Goal: Find specific page/section: Find specific page/section

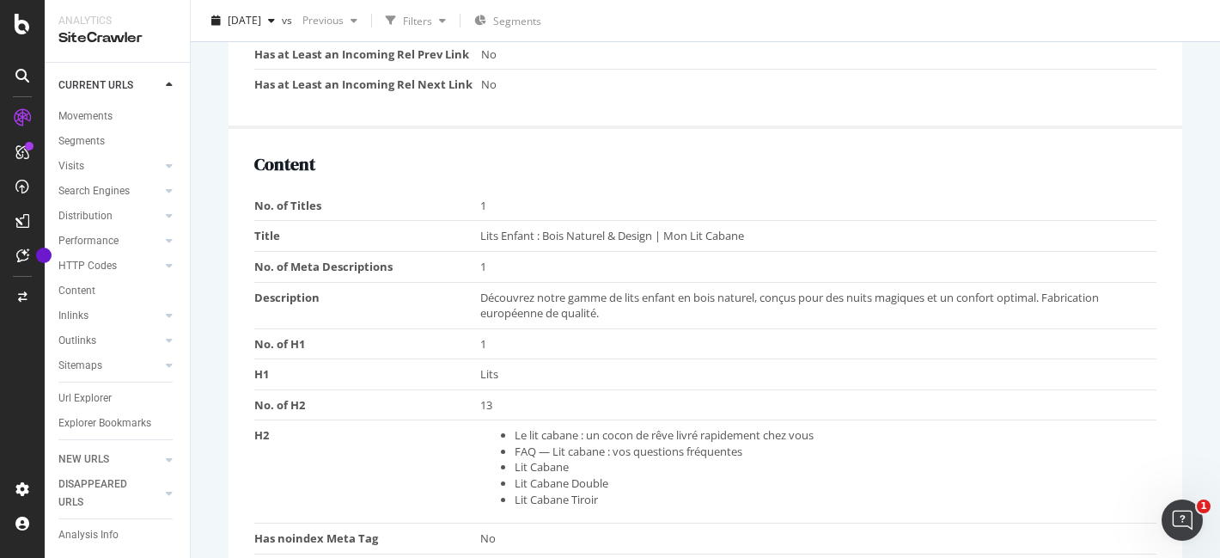
scroll to position [1278, 0]
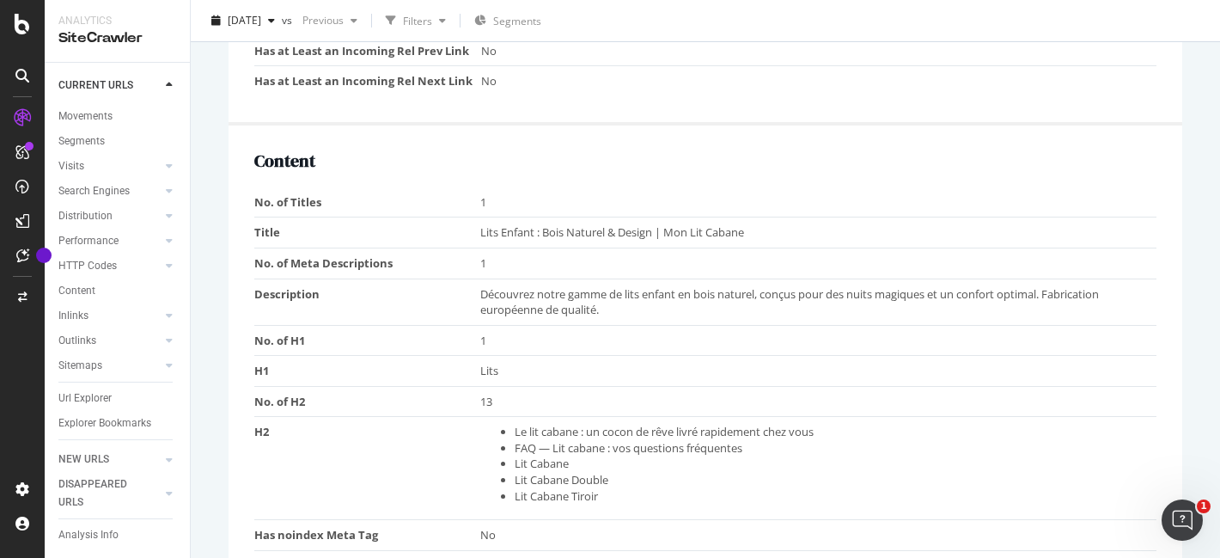
click at [564, 291] on span "Découvrez notre gamme de lits enfant en bois naturel, conçus pour des nuits mag…" at bounding box center [789, 302] width 619 height 32
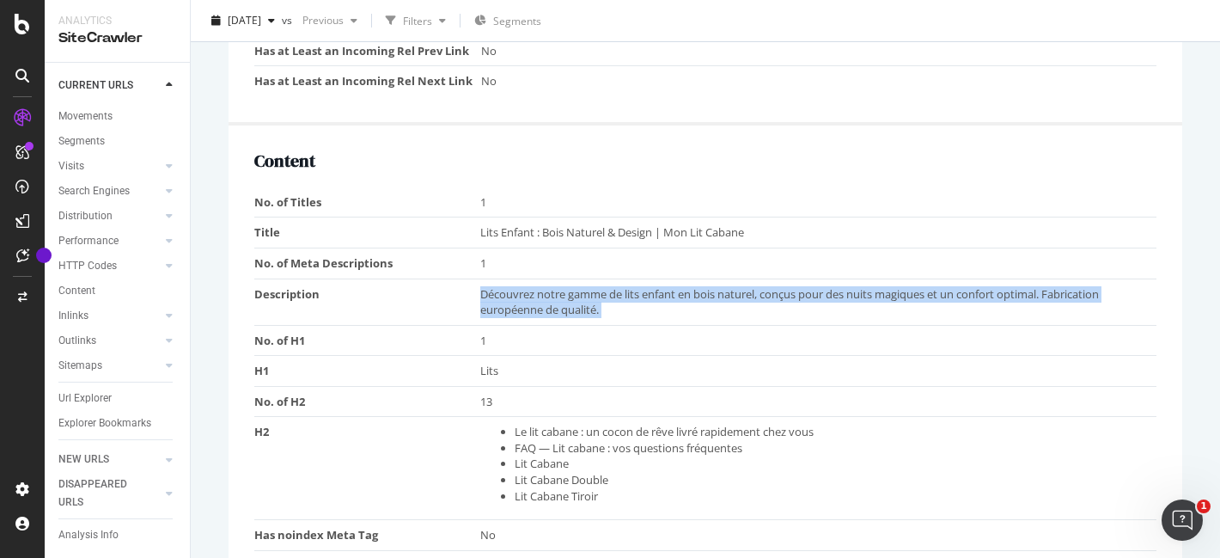
click at [564, 291] on span "Découvrez notre gamme de lits enfant en bois naturel, conçus pour des nuits mag…" at bounding box center [789, 302] width 619 height 32
copy span "Découvrez notre gamme de lits enfant en bois naturel, conçus pour des nuits mag…"
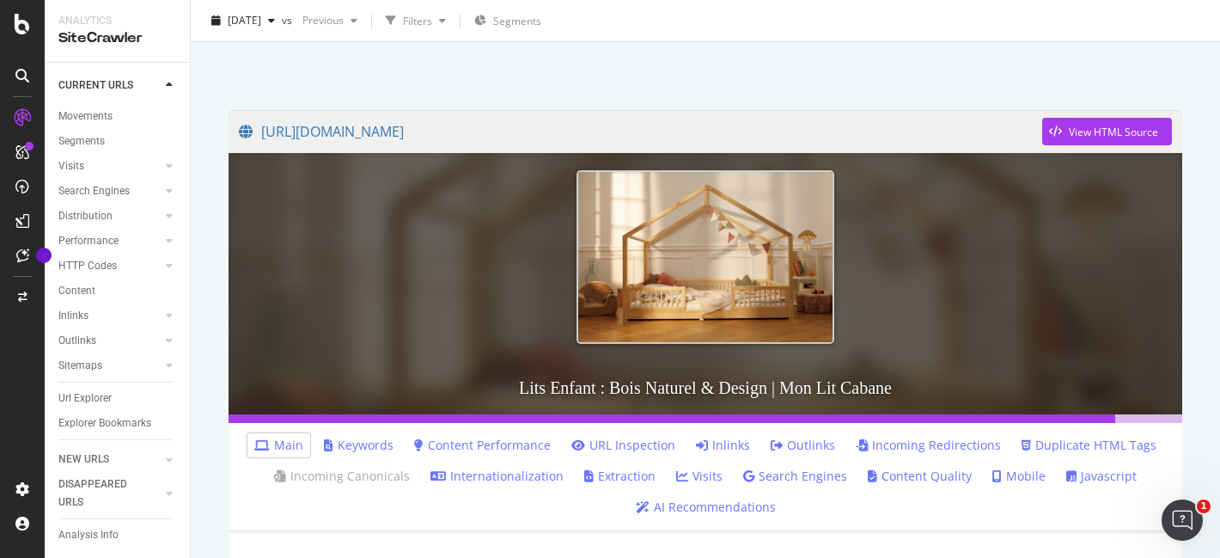
scroll to position [0, 0]
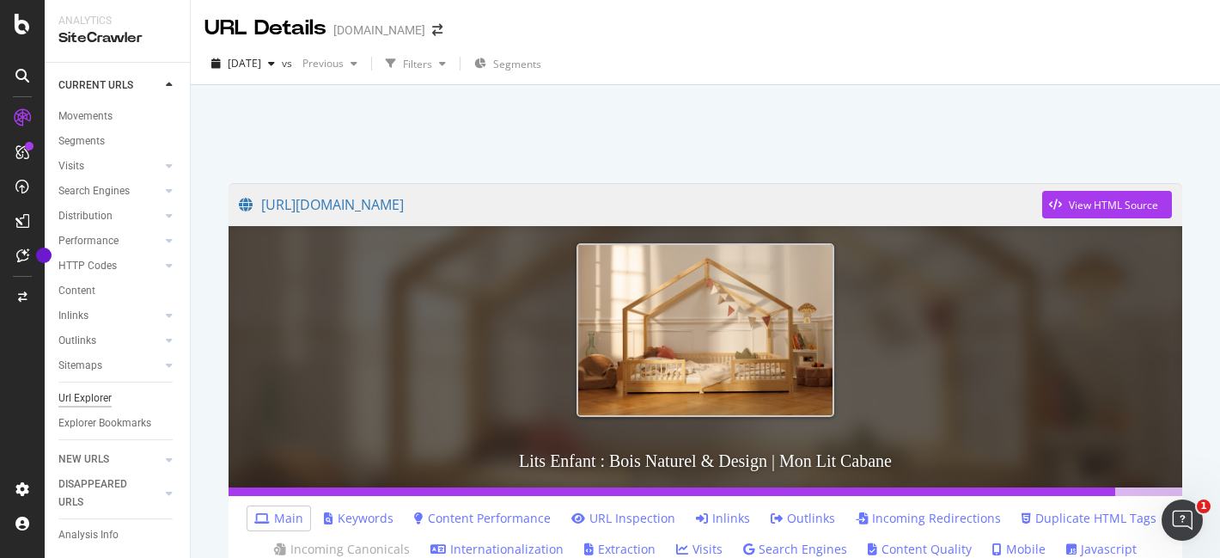
click at [107, 389] on div "Url Explorer" at bounding box center [84, 398] width 53 height 18
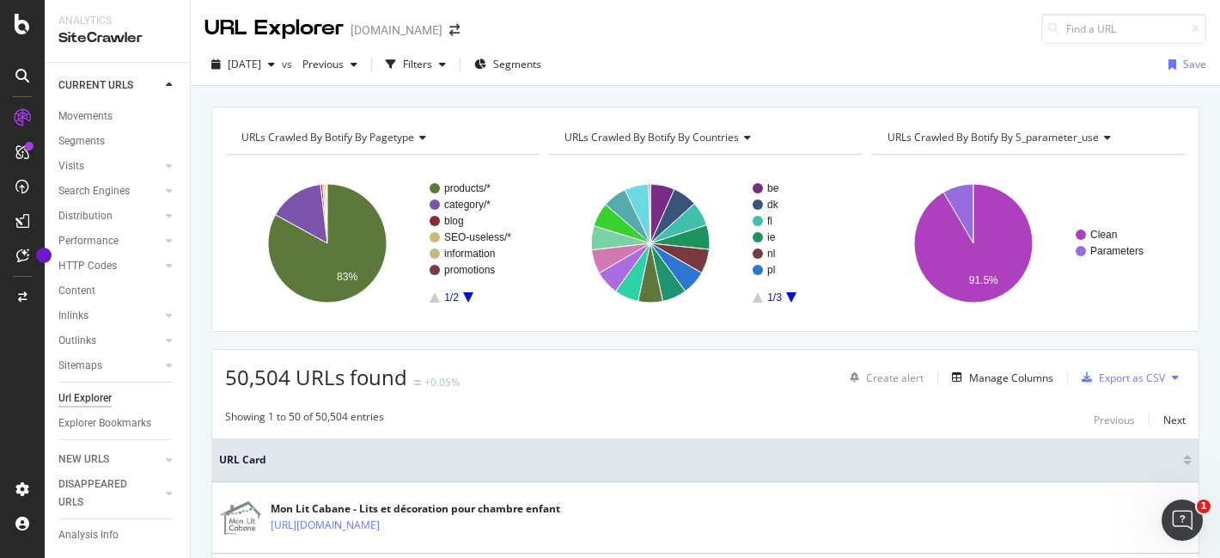
click at [1097, 45] on div "[DATE] vs Previous Filters Segments Save" at bounding box center [705, 65] width 1029 height 42
click at [1102, 28] on input at bounding box center [1123, 29] width 165 height 30
paste input "[URL][DOMAIN_NAME]"
type input "[URL][DOMAIN_NAME]"
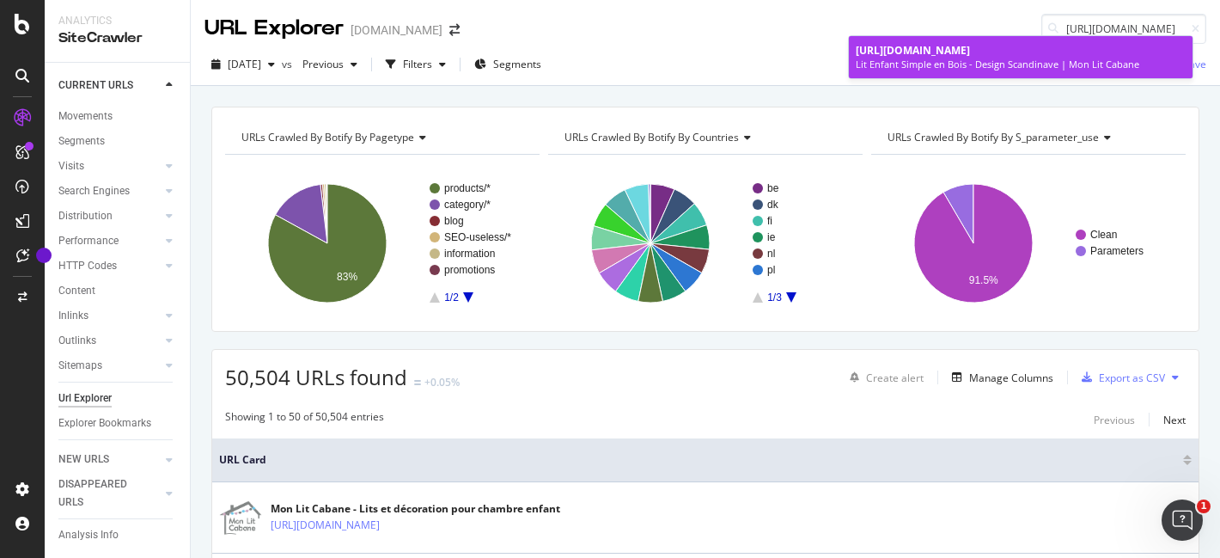
click at [970, 46] on span "[URL][DOMAIN_NAME]" at bounding box center [913, 50] width 114 height 15
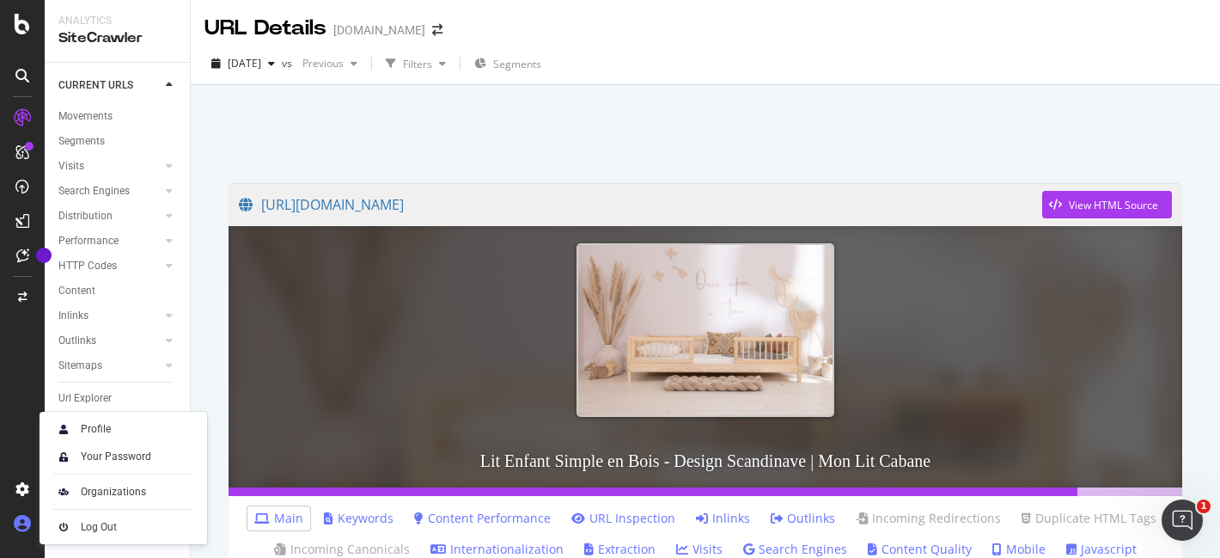
click at [15, 518] on icon at bounding box center [22, 523] width 17 height 17
click at [106, 530] on div "Log Out" at bounding box center [99, 527] width 36 height 14
